Goal: Transaction & Acquisition: Purchase product/service

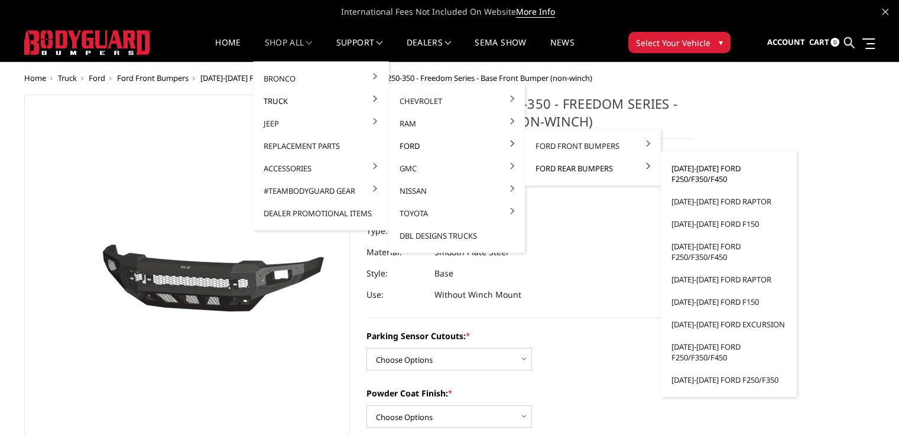
click at [691, 174] on link "[DATE]-[DATE] Ford F250/F350/F450" at bounding box center [729, 173] width 127 height 33
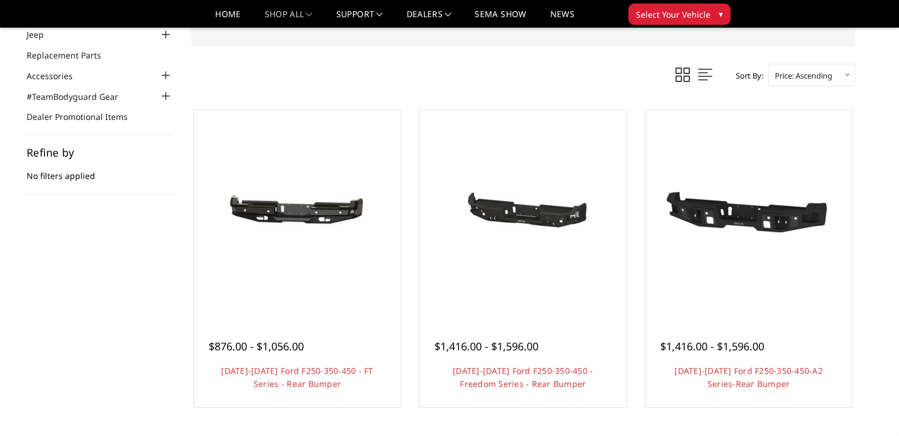
scroll to position [355, 0]
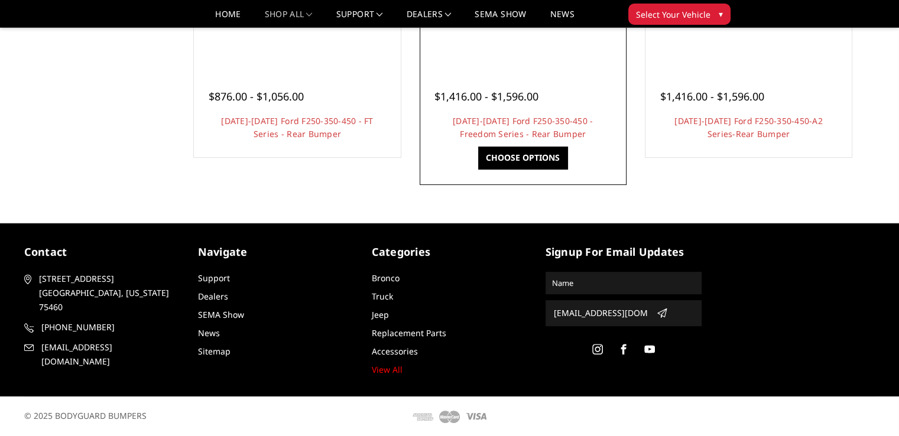
click at [519, 93] on span "$1,416.00 - $1,596.00" at bounding box center [487, 96] width 104 height 14
click at [526, 124] on link "[DATE]-[DATE] Ford F250-350-450 - Freedom Series - Rear Bumper" at bounding box center [523, 127] width 140 height 24
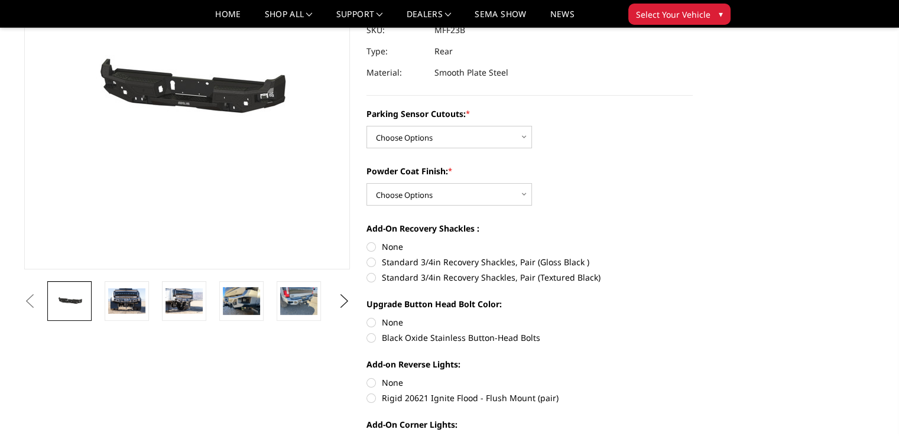
scroll to position [118, 0]
